Goal: Task Accomplishment & Management: Complete application form

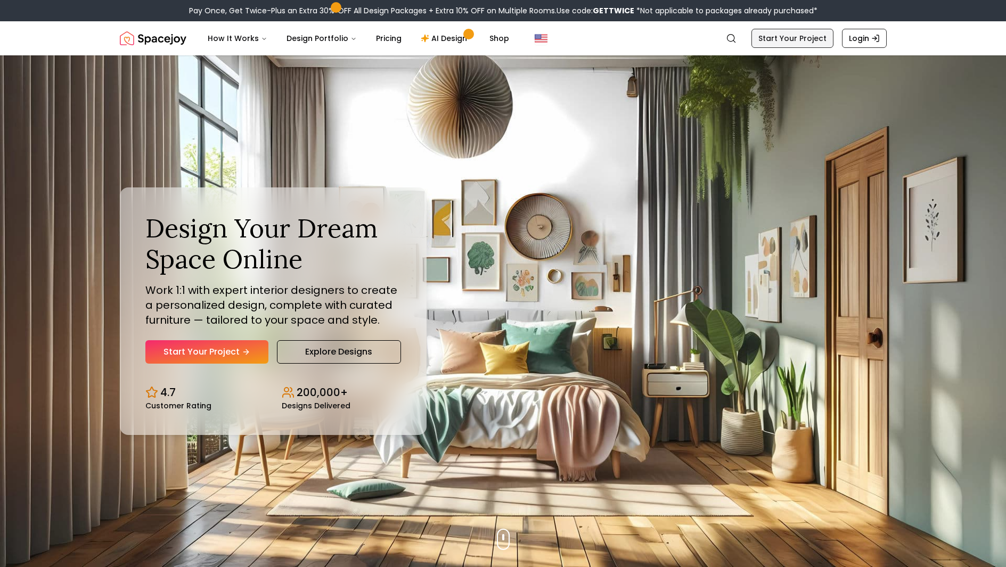
click at [795, 43] on link "Start Your Project" at bounding box center [792, 38] width 82 height 19
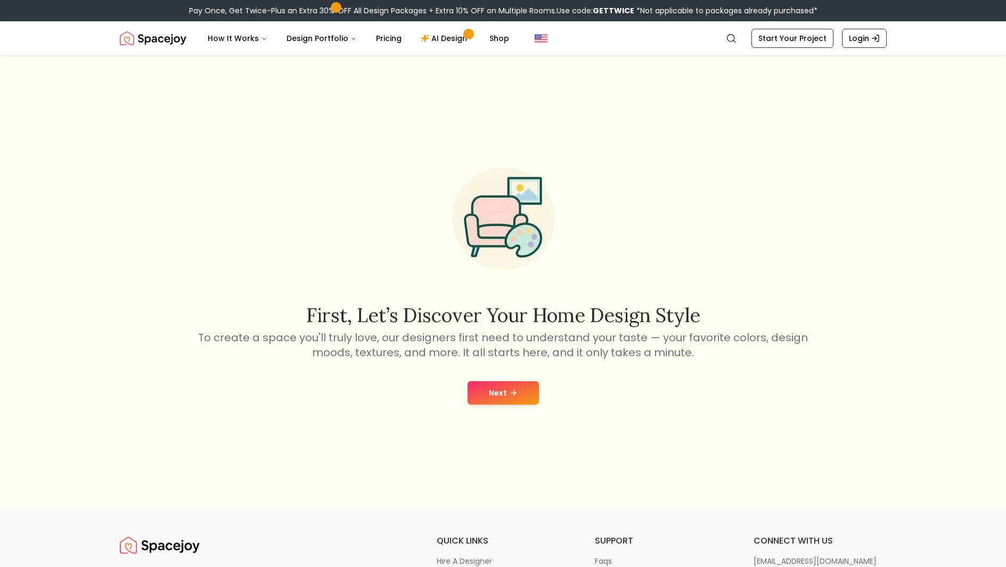
click at [514, 392] on icon at bounding box center [514, 392] width 3 height 5
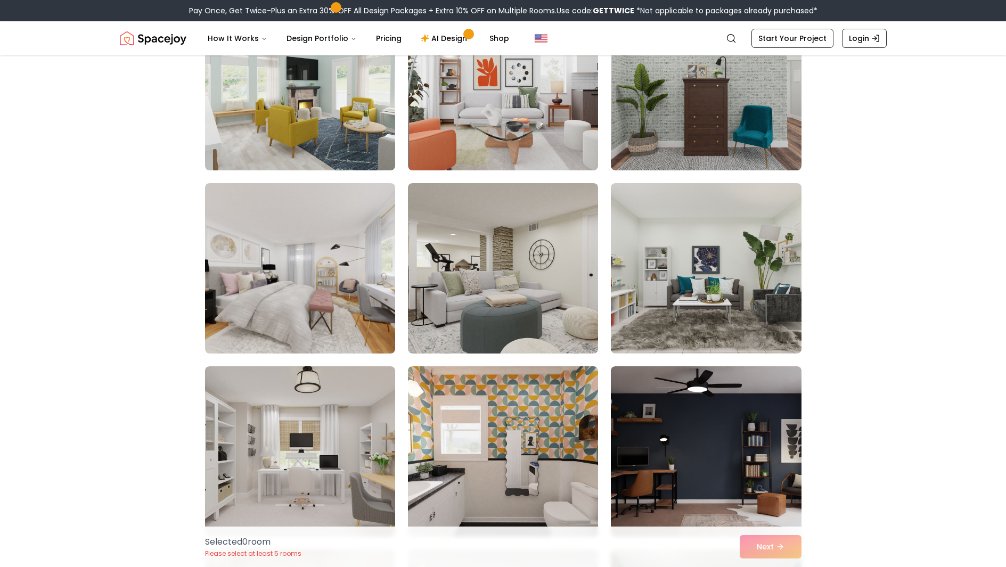
scroll to position [2449, 0]
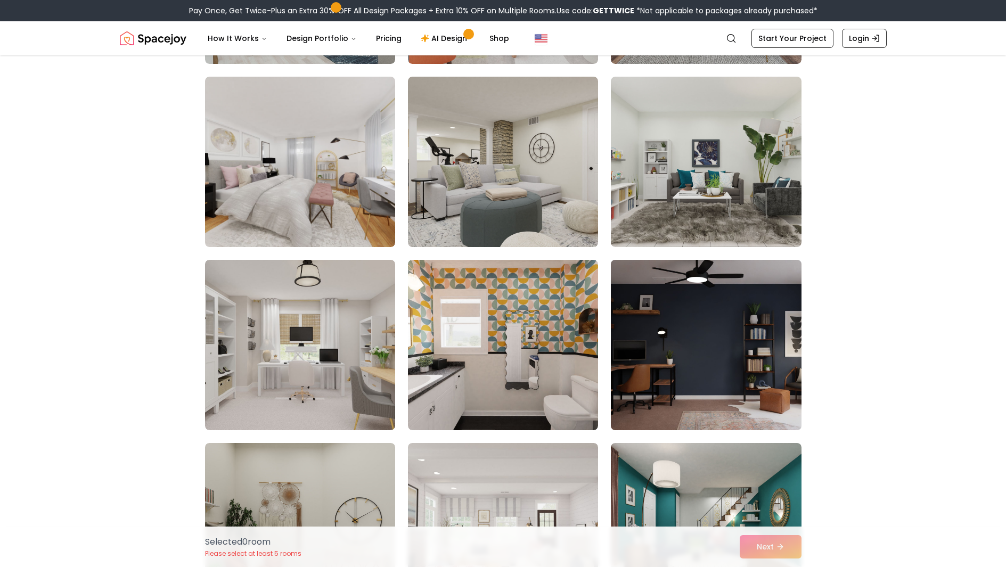
click at [776, 341] on img at bounding box center [706, 345] width 200 height 179
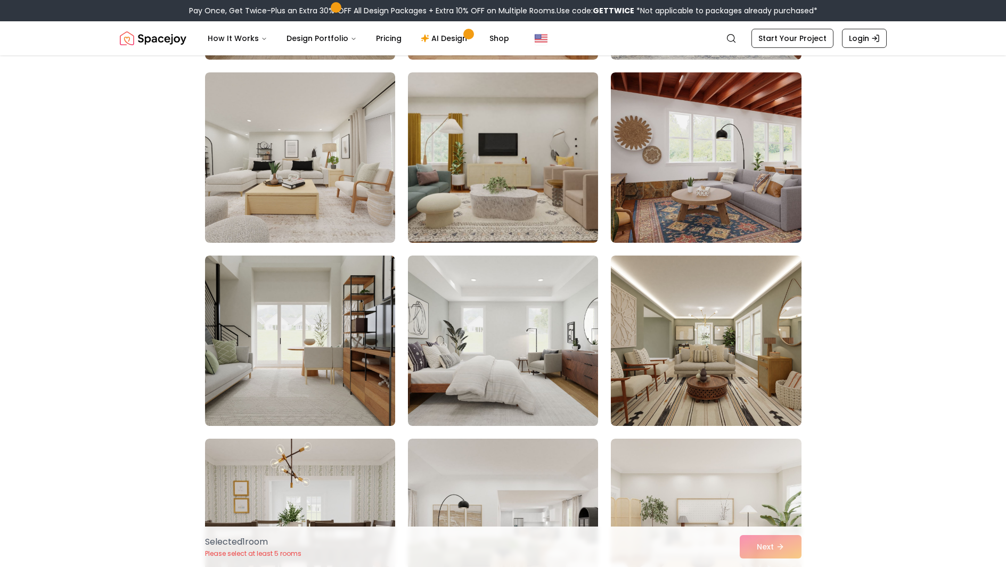
scroll to position [3567, 0]
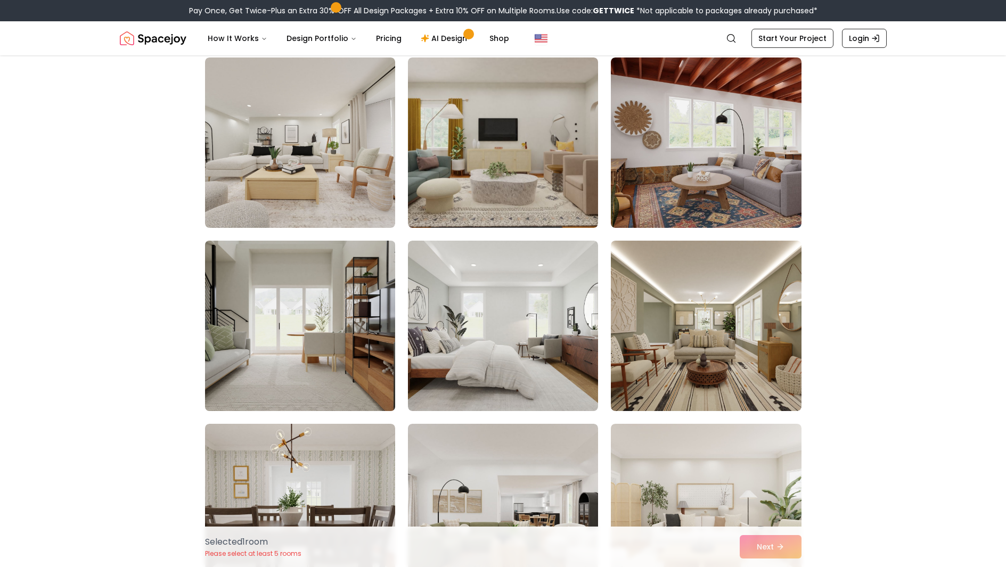
click at [322, 352] on img at bounding box center [300, 325] width 200 height 179
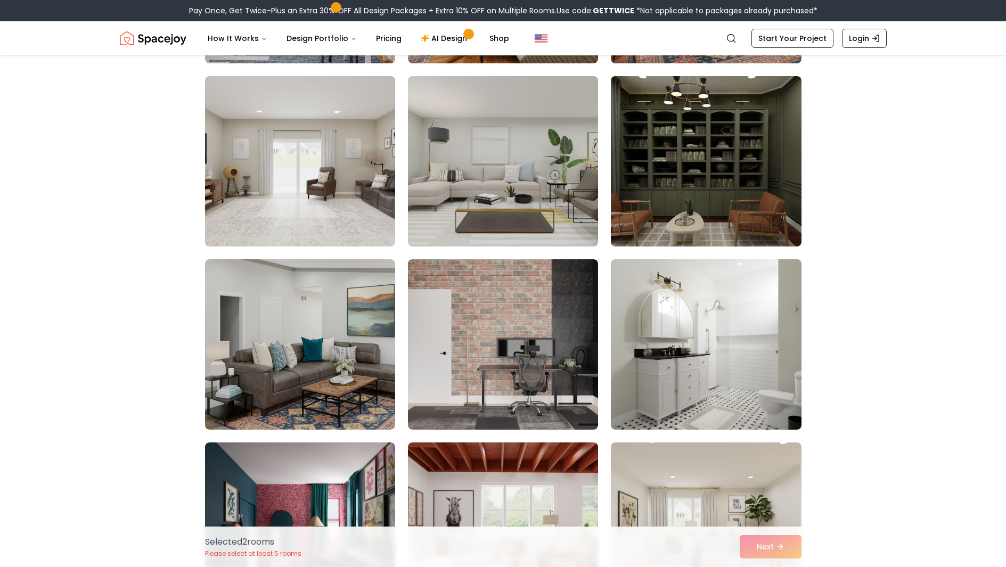
scroll to position [4844, 0]
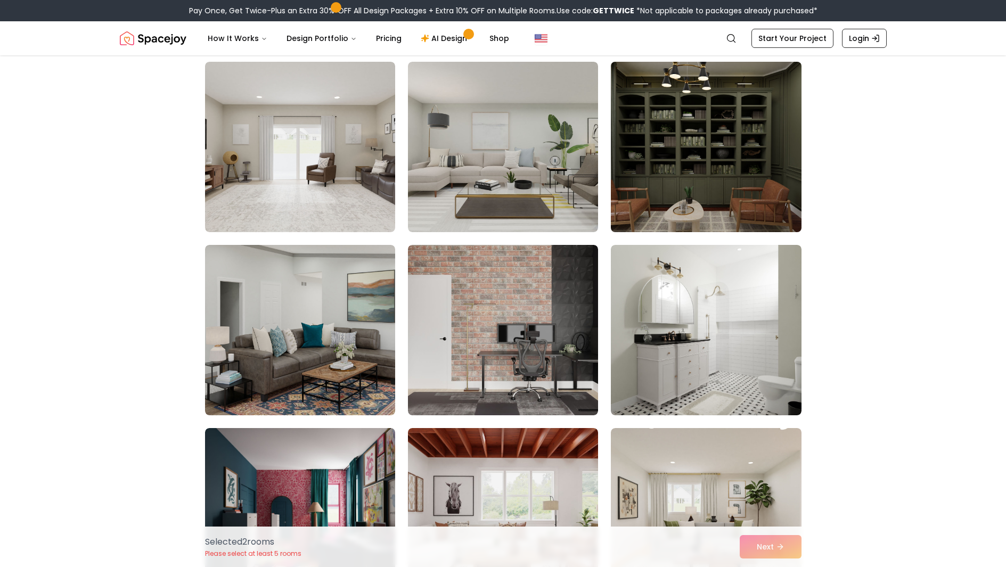
click at [737, 170] on img at bounding box center [706, 146] width 200 height 179
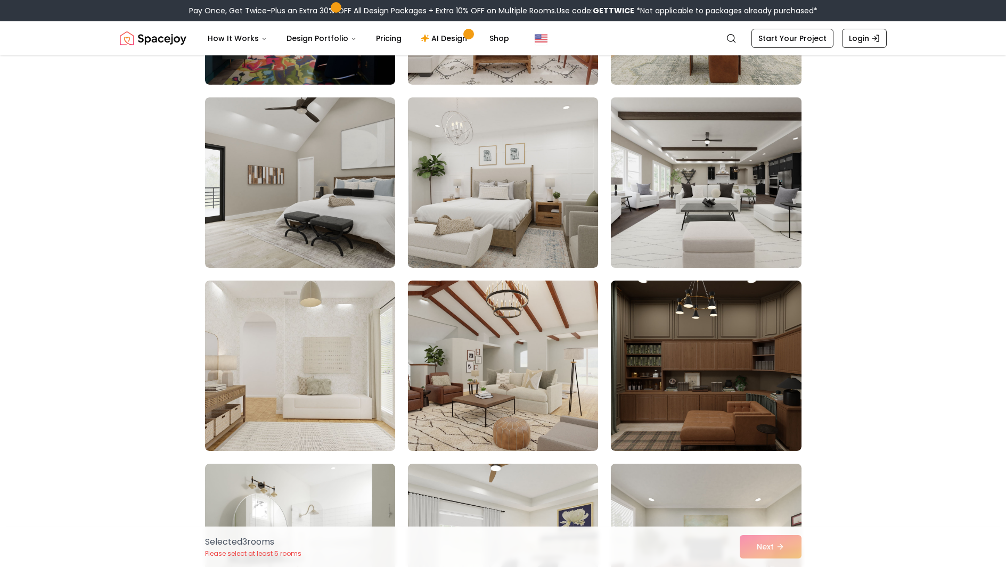
scroll to position [5377, 0]
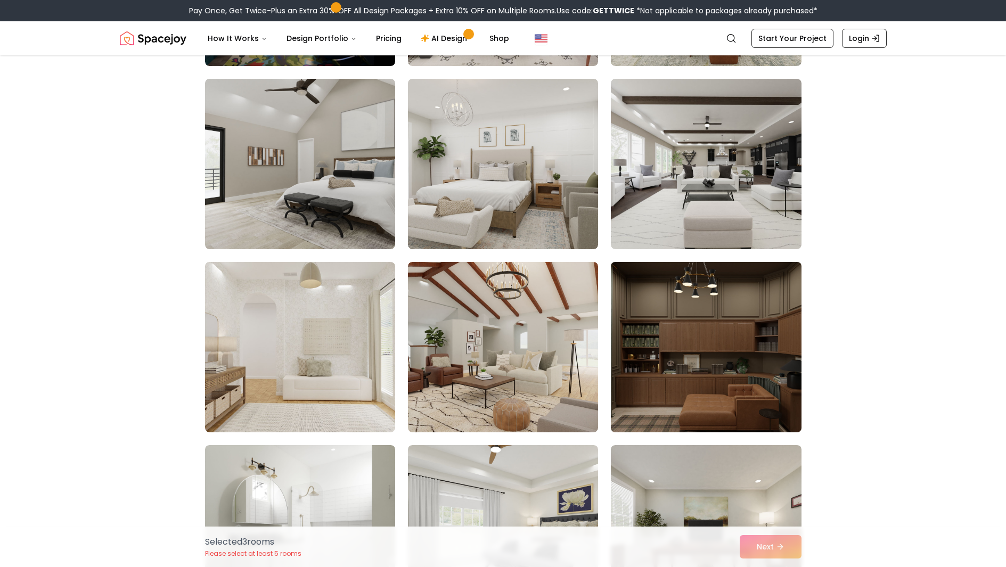
click at [664, 385] on img at bounding box center [706, 347] width 200 height 179
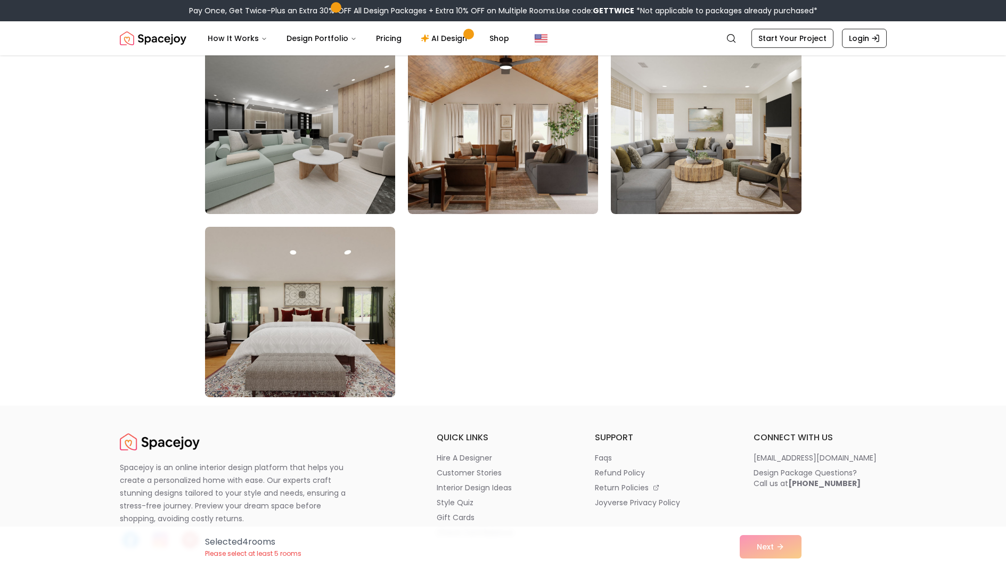
scroll to position [5856, 0]
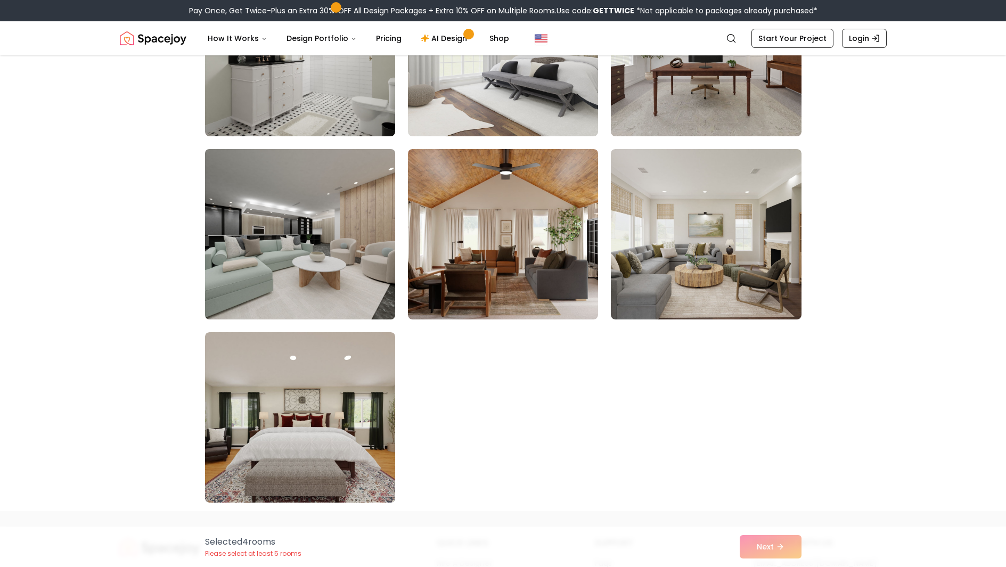
click at [355, 257] on img at bounding box center [300, 234] width 200 height 179
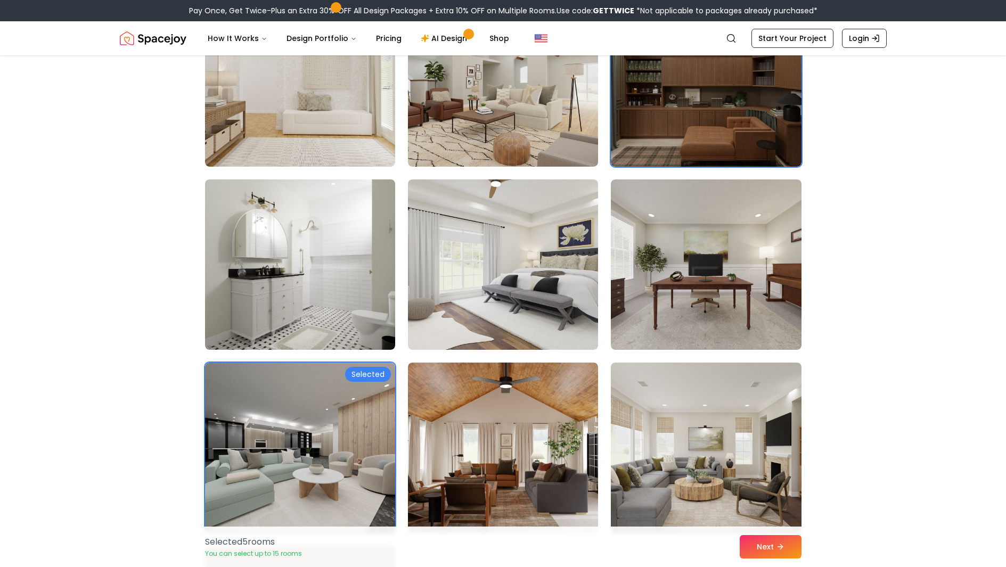
scroll to position [5643, 0]
click at [770, 550] on button "Next" at bounding box center [770, 546] width 62 height 23
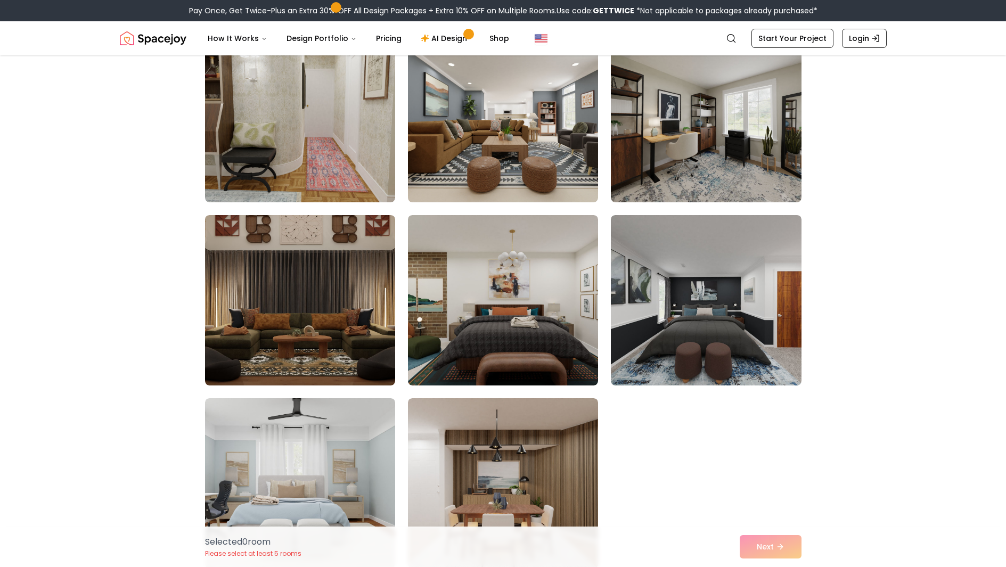
scroll to position [963, 0]
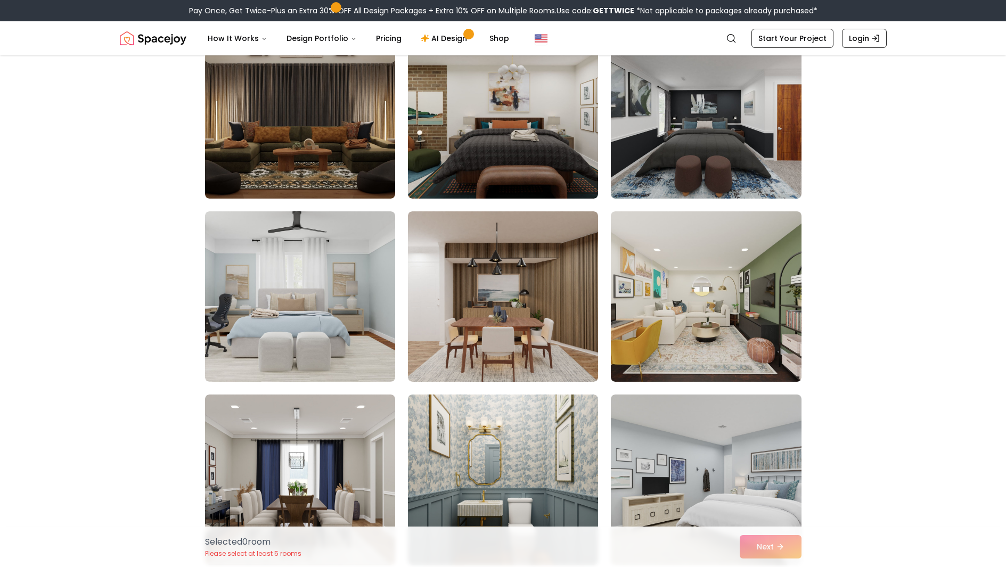
scroll to position [705, 0]
